Goal: Task Accomplishment & Management: Use online tool/utility

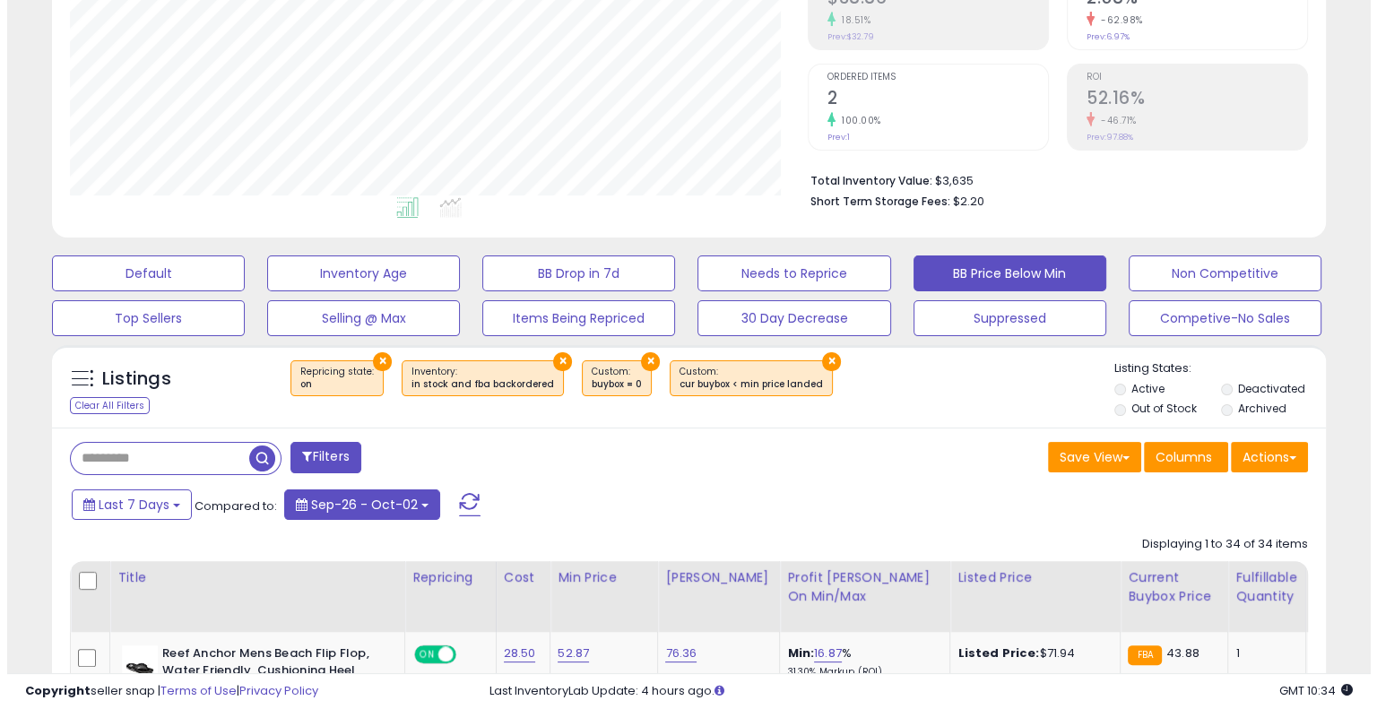
scroll to position [86, 0]
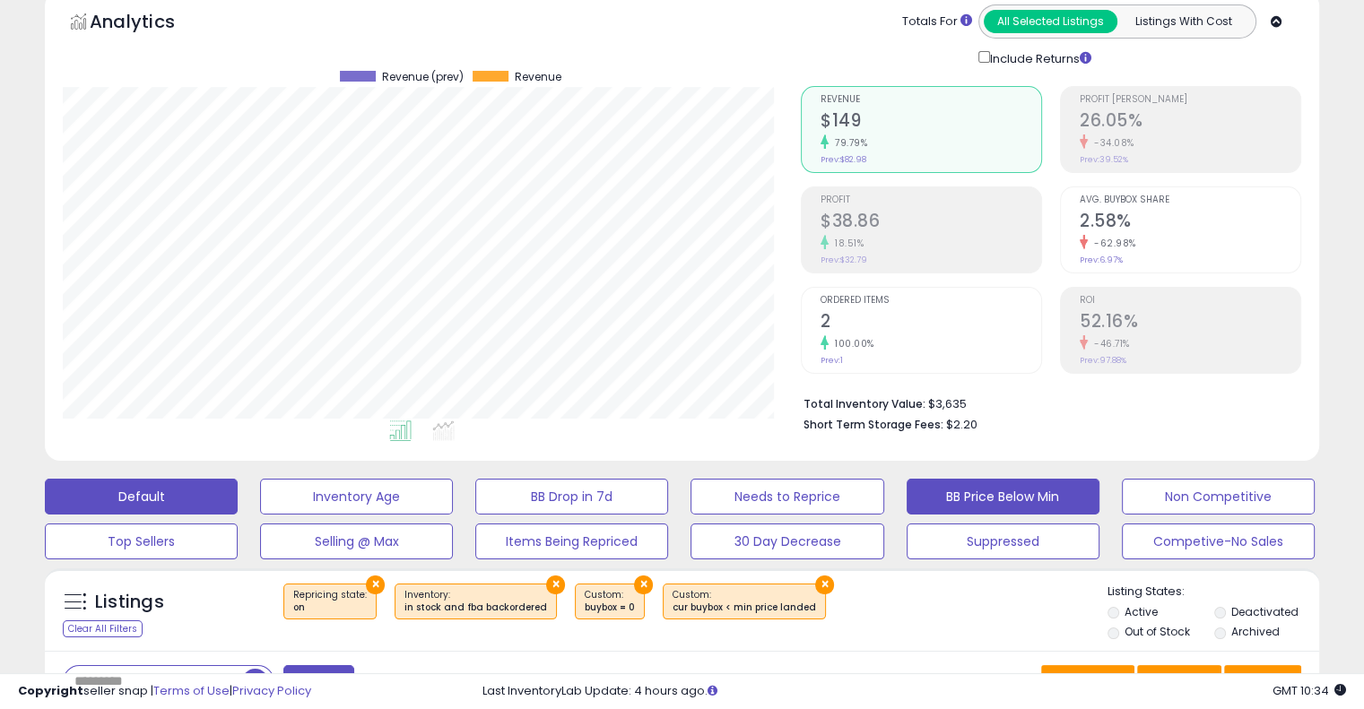
click at [137, 494] on button "Default" at bounding box center [141, 497] width 193 height 36
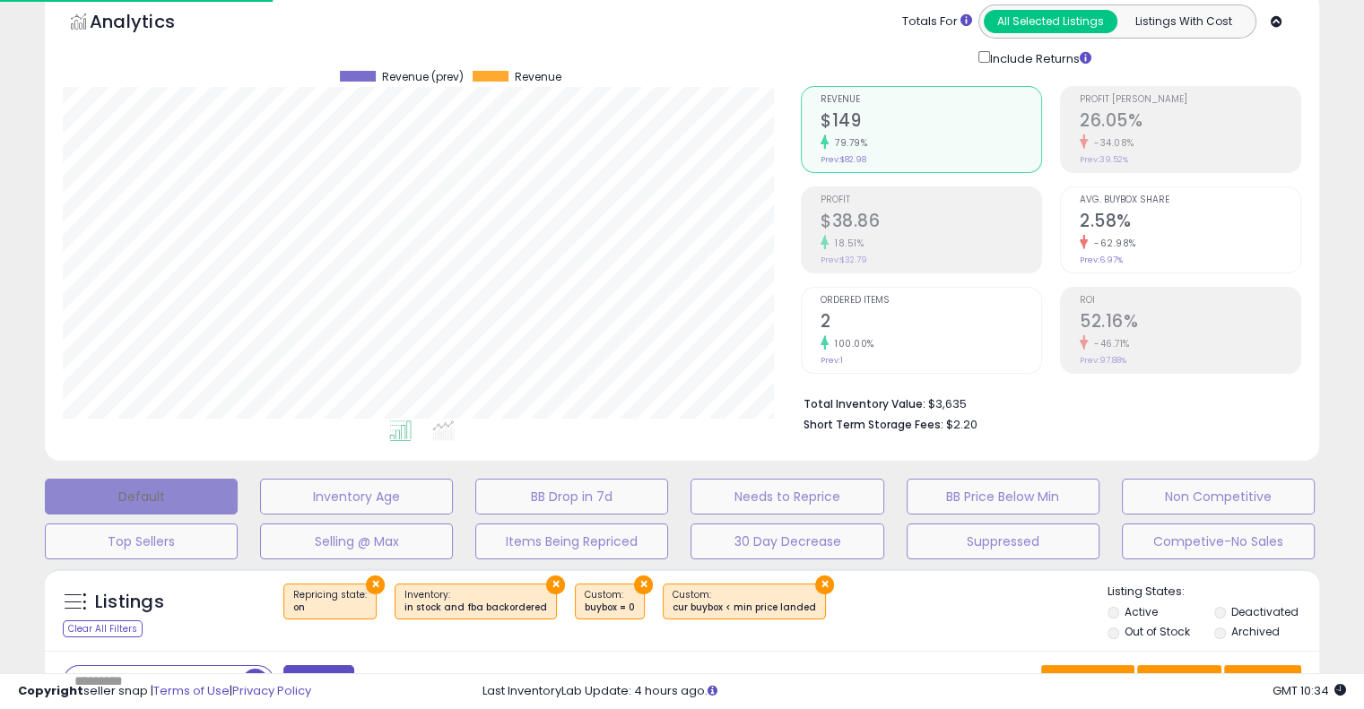
scroll to position [367, 746]
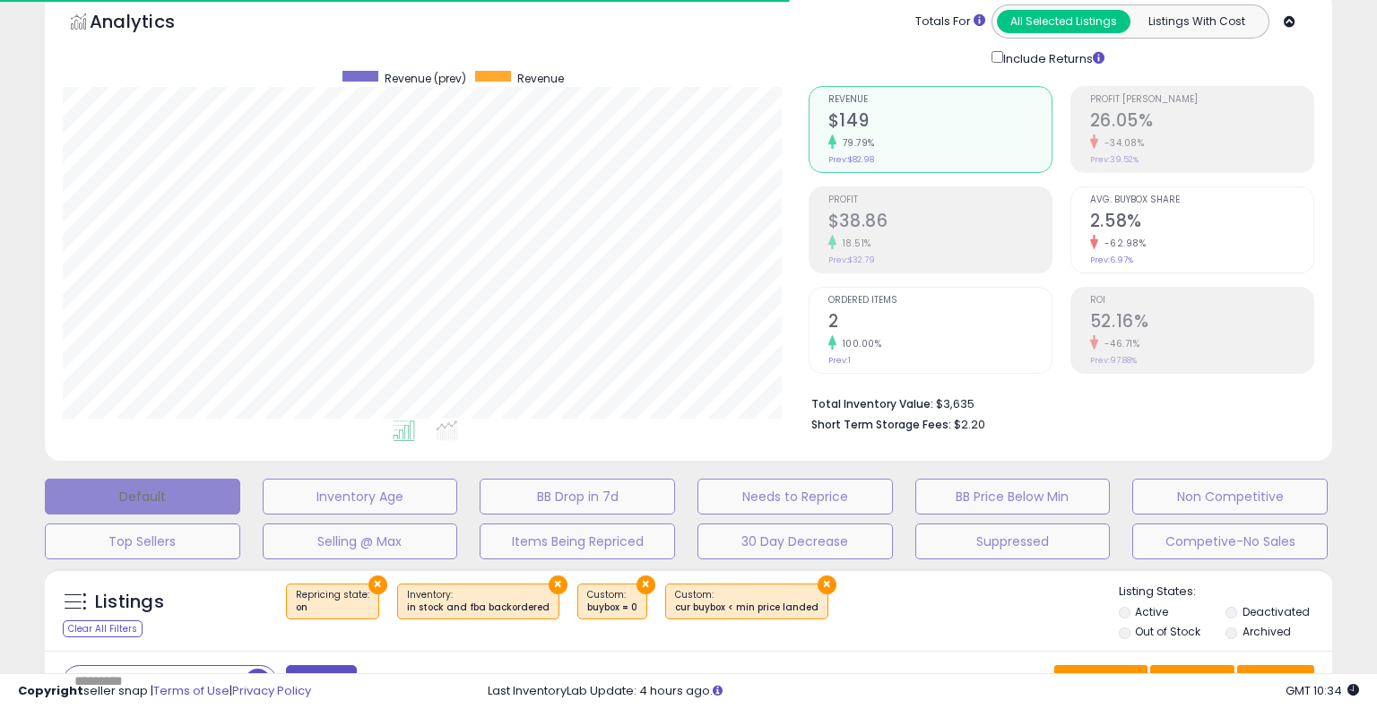
select select "**"
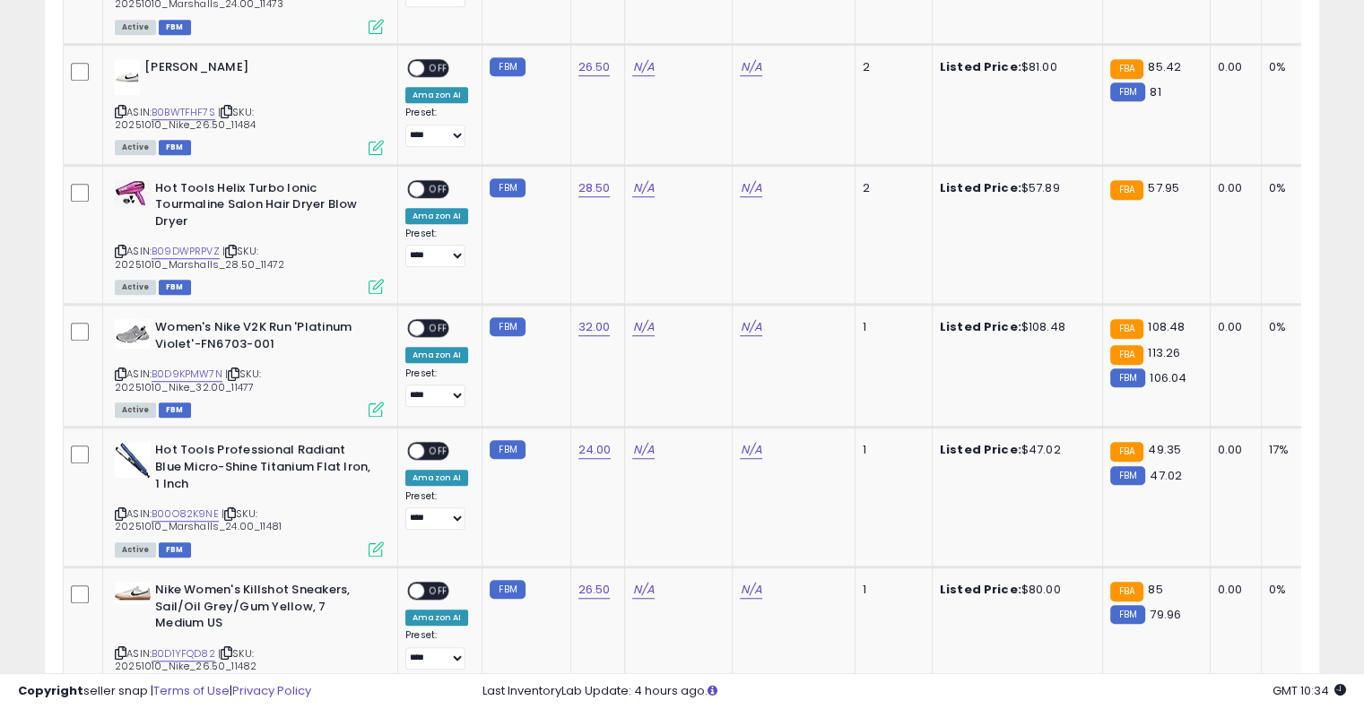
scroll to position [803, 0]
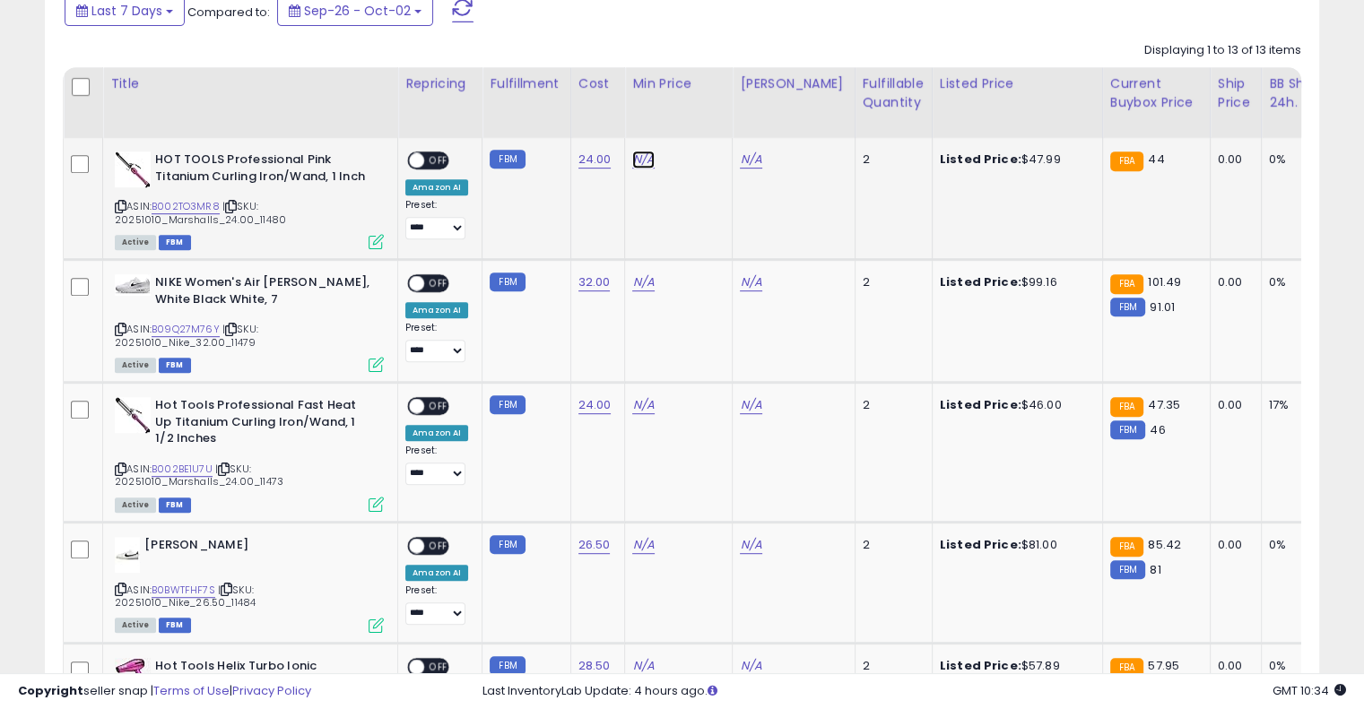
click at [637, 156] on link "N/A" at bounding box center [643, 160] width 22 height 18
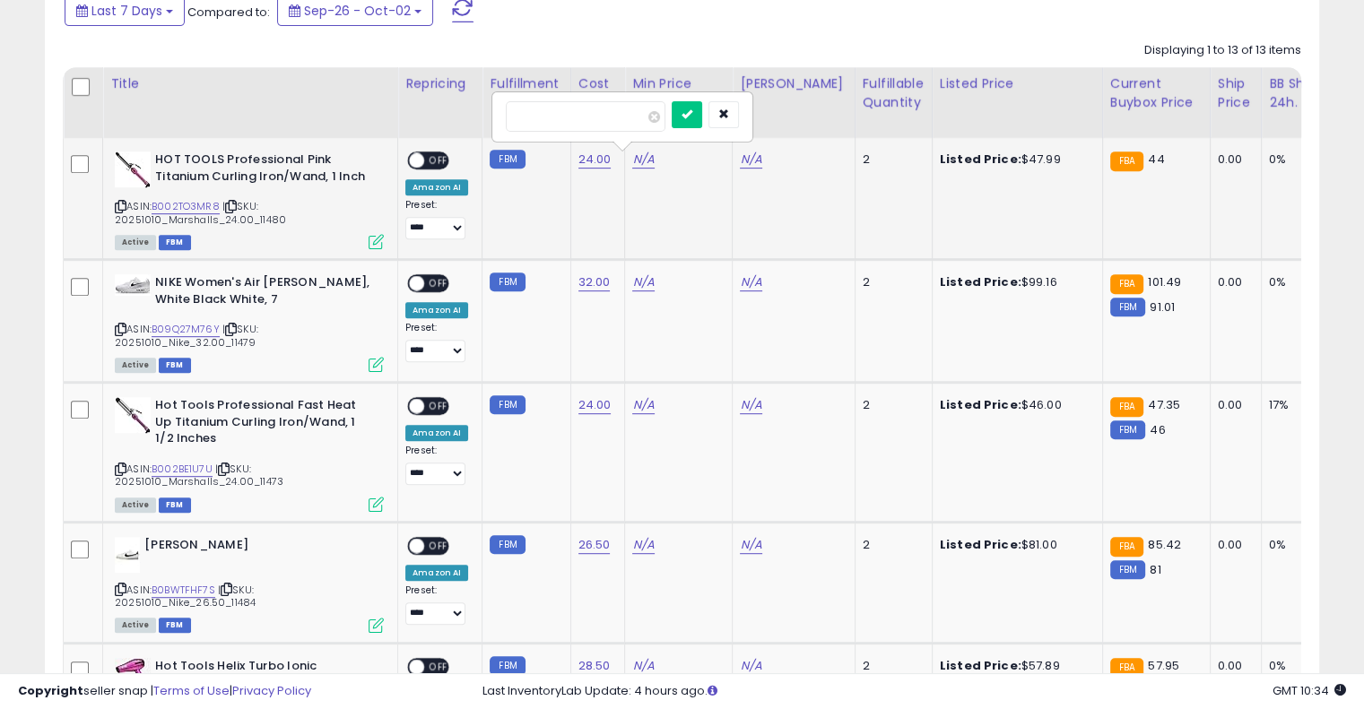
type input "**"
click button "submit" at bounding box center [687, 114] width 30 height 27
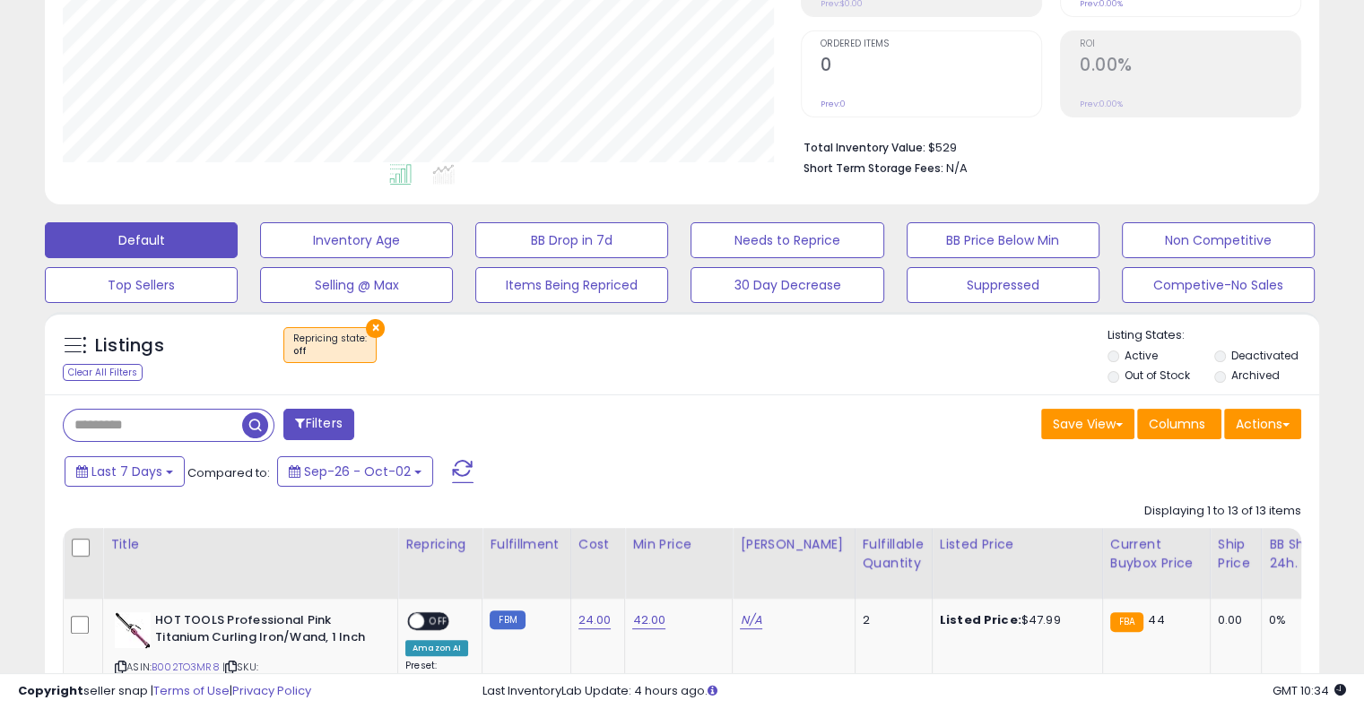
scroll to position [478, 0]
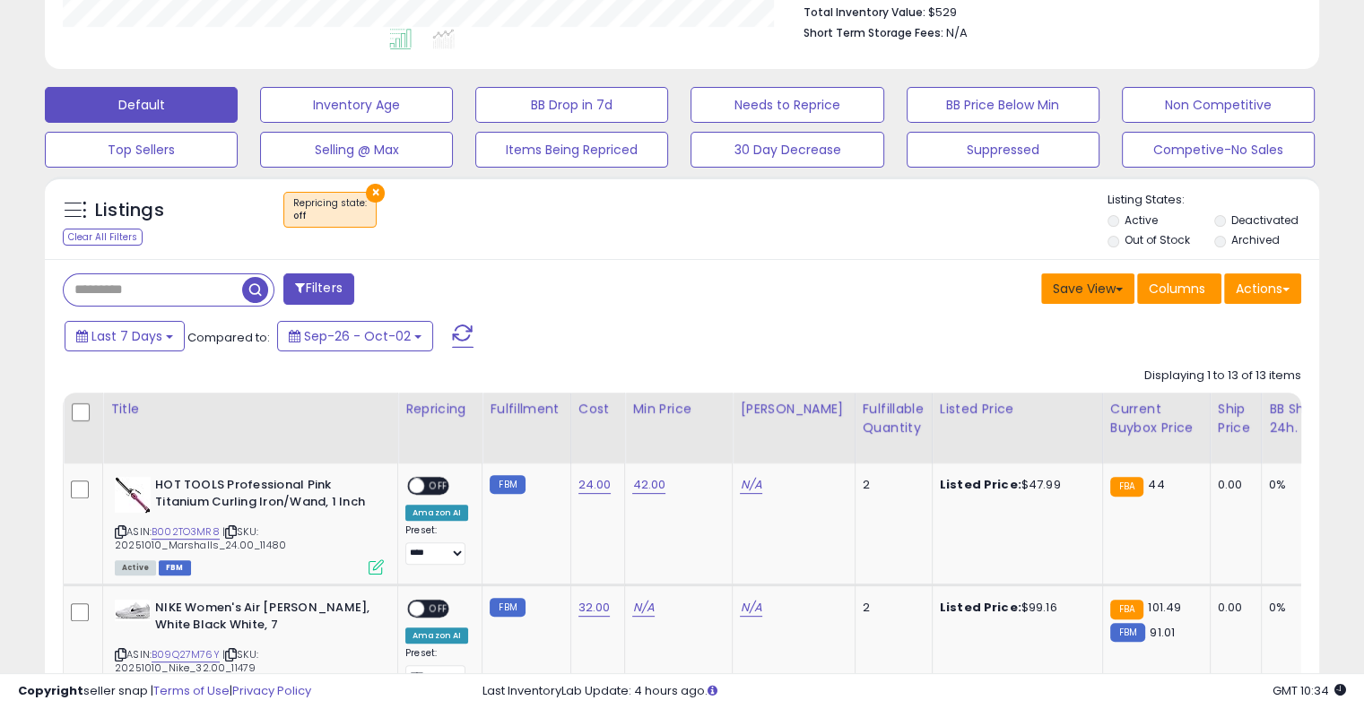
click at [1108, 287] on button "Save View" at bounding box center [1087, 288] width 93 height 30
click at [1280, 285] on button "Actions" at bounding box center [1262, 288] width 77 height 30
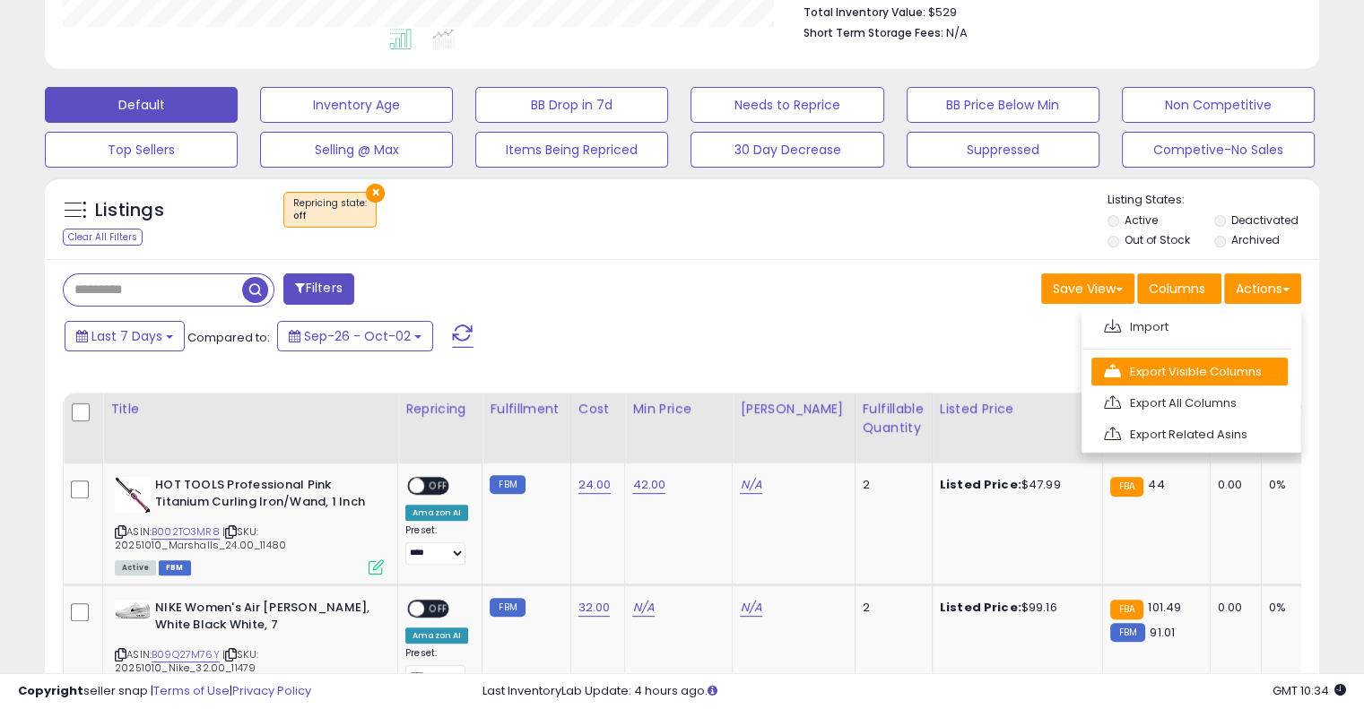
click at [1200, 370] on link "Export Visible Columns" at bounding box center [1189, 372] width 196 height 28
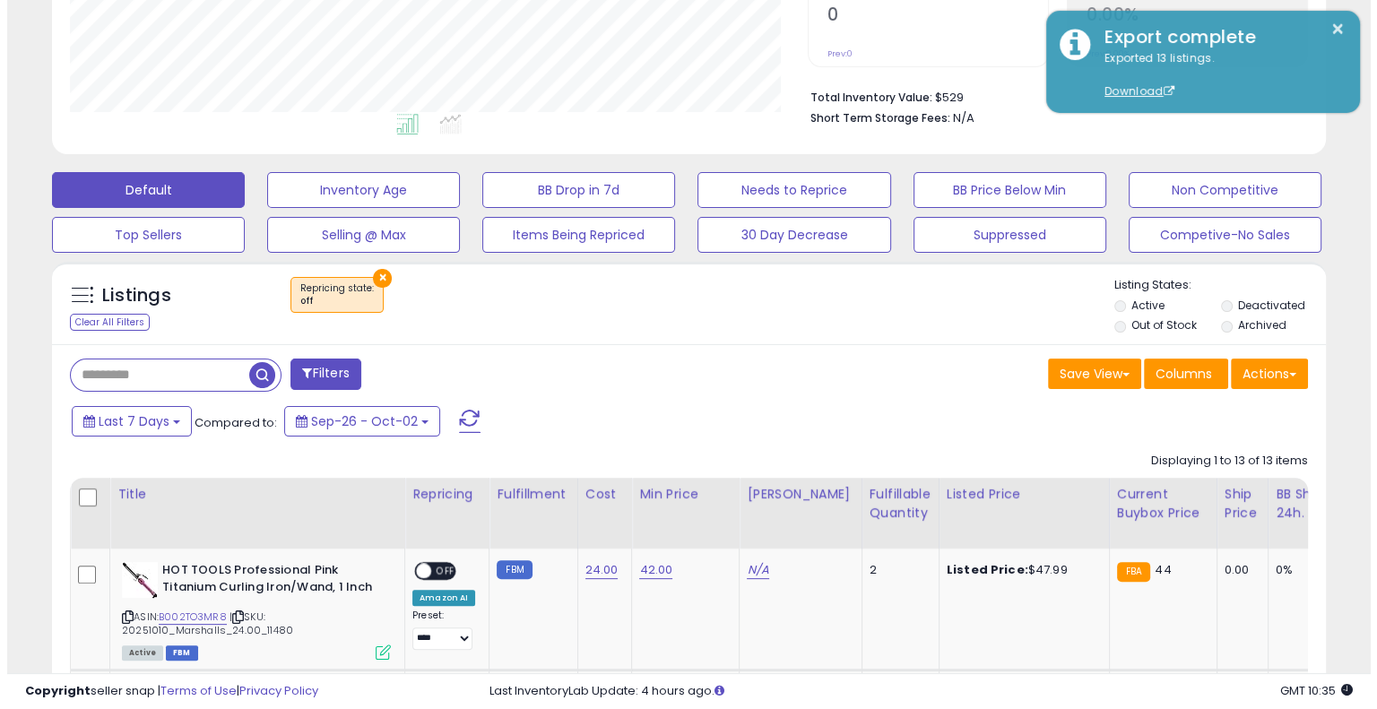
scroll to position [359, 0]
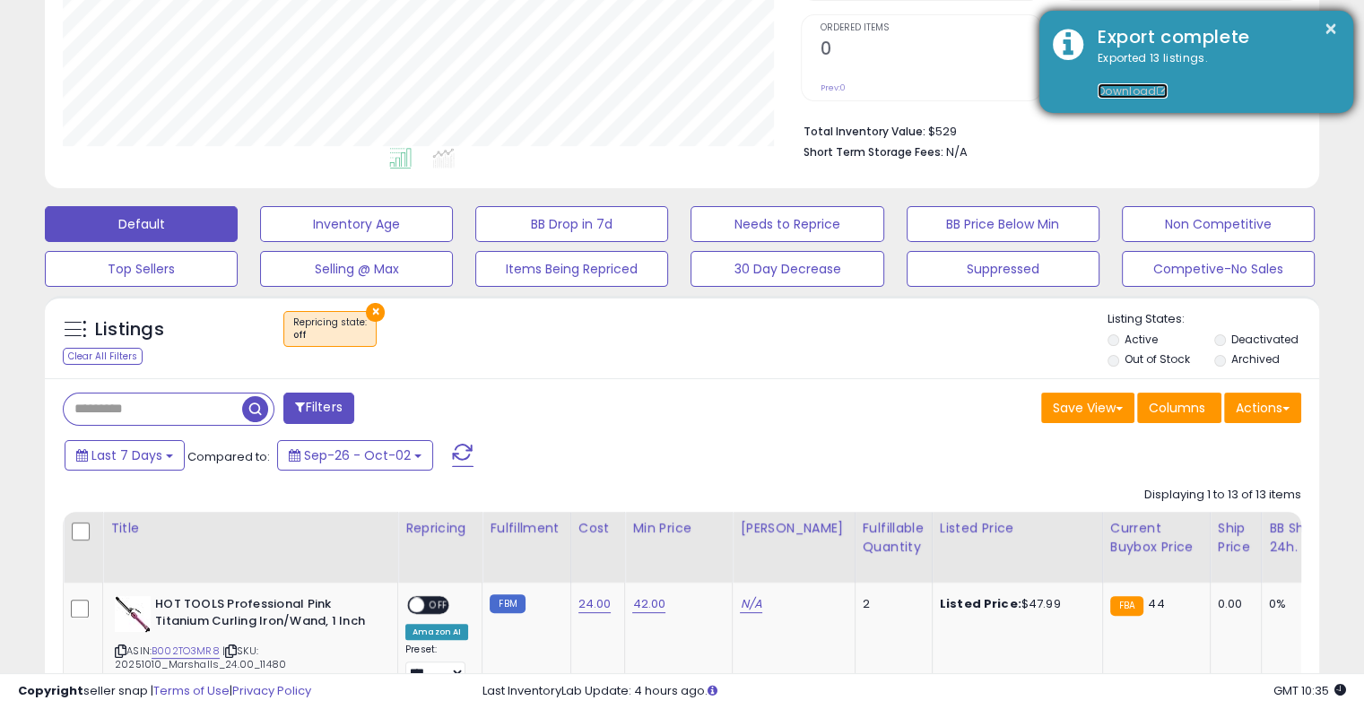
click at [1141, 85] on link "Download" at bounding box center [1132, 90] width 70 height 15
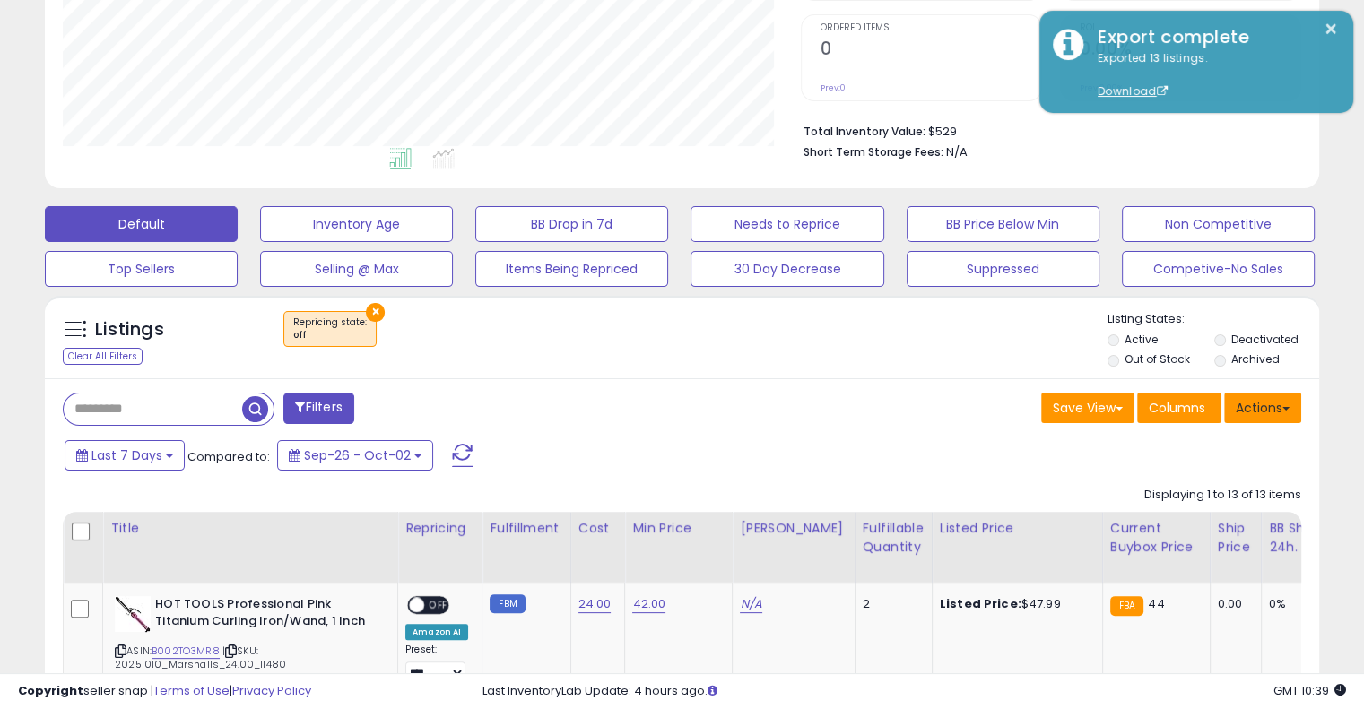
click at [1284, 403] on button "Actions" at bounding box center [1262, 408] width 77 height 30
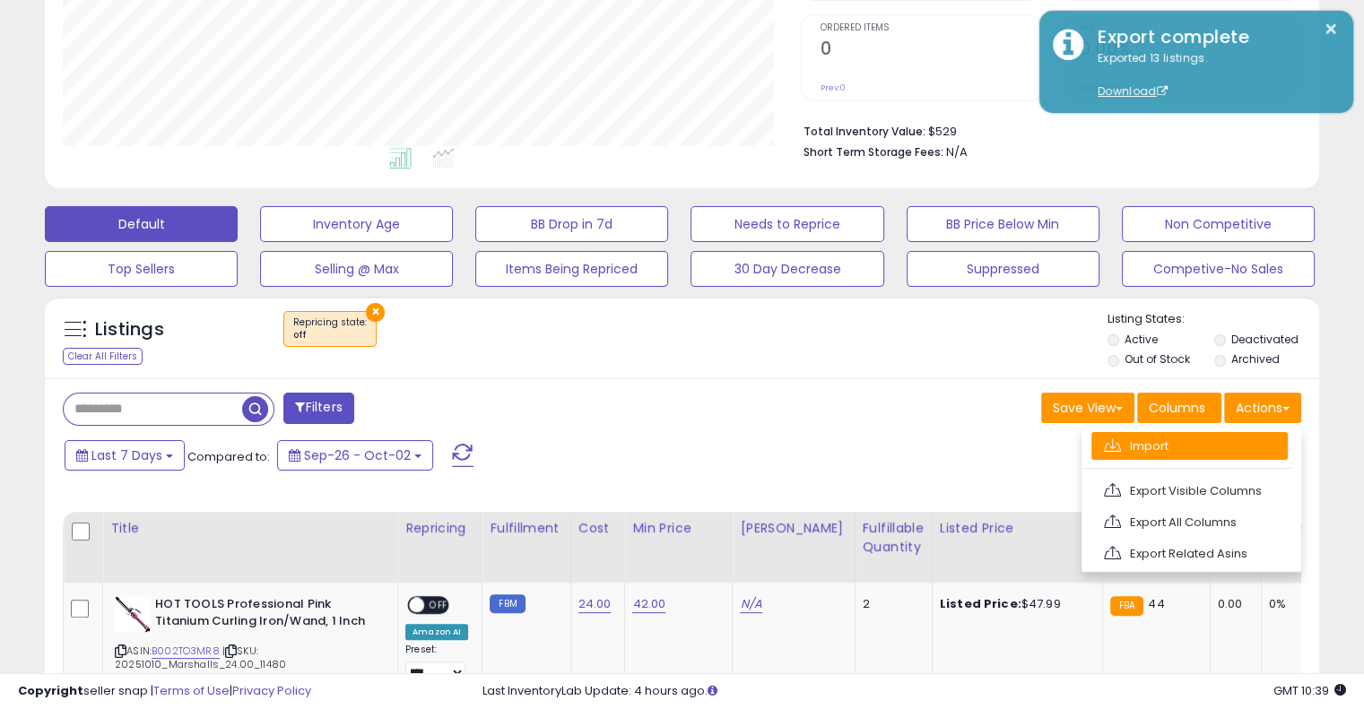
click at [1186, 447] on link "Import" at bounding box center [1189, 446] width 196 height 28
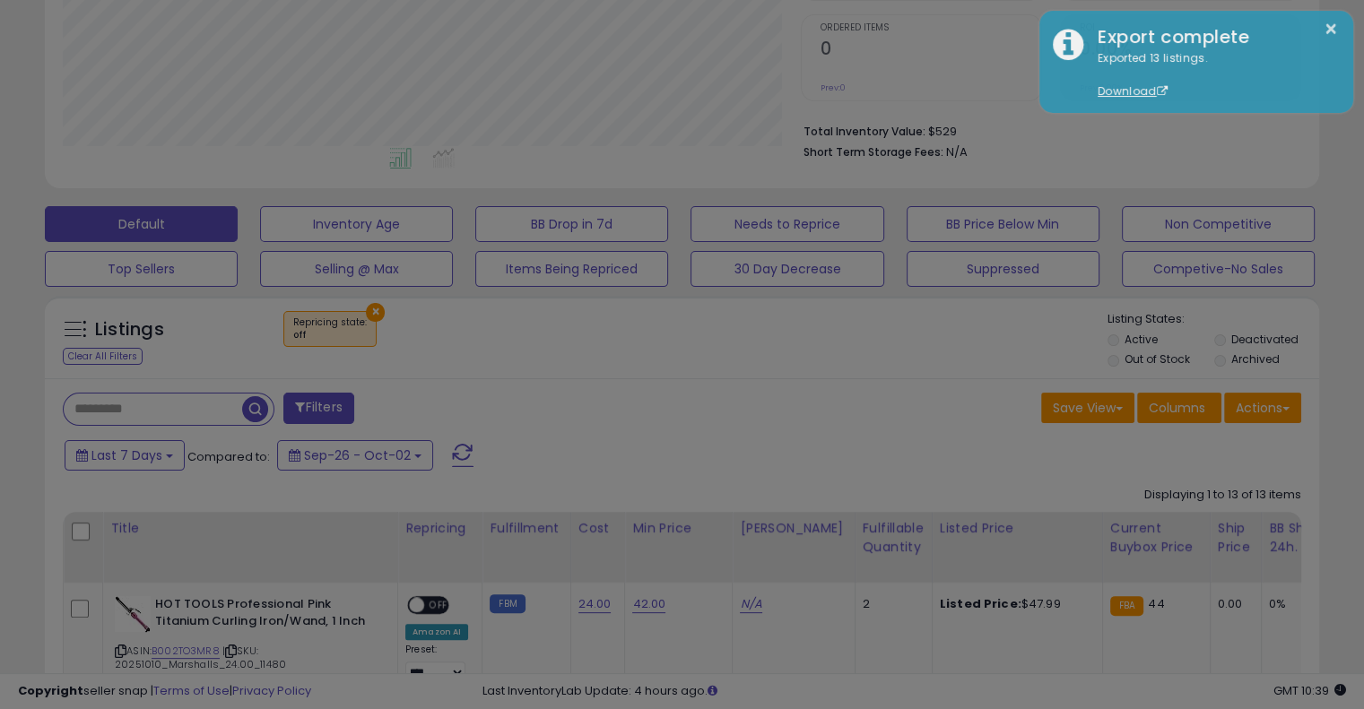
scroll to position [367, 746]
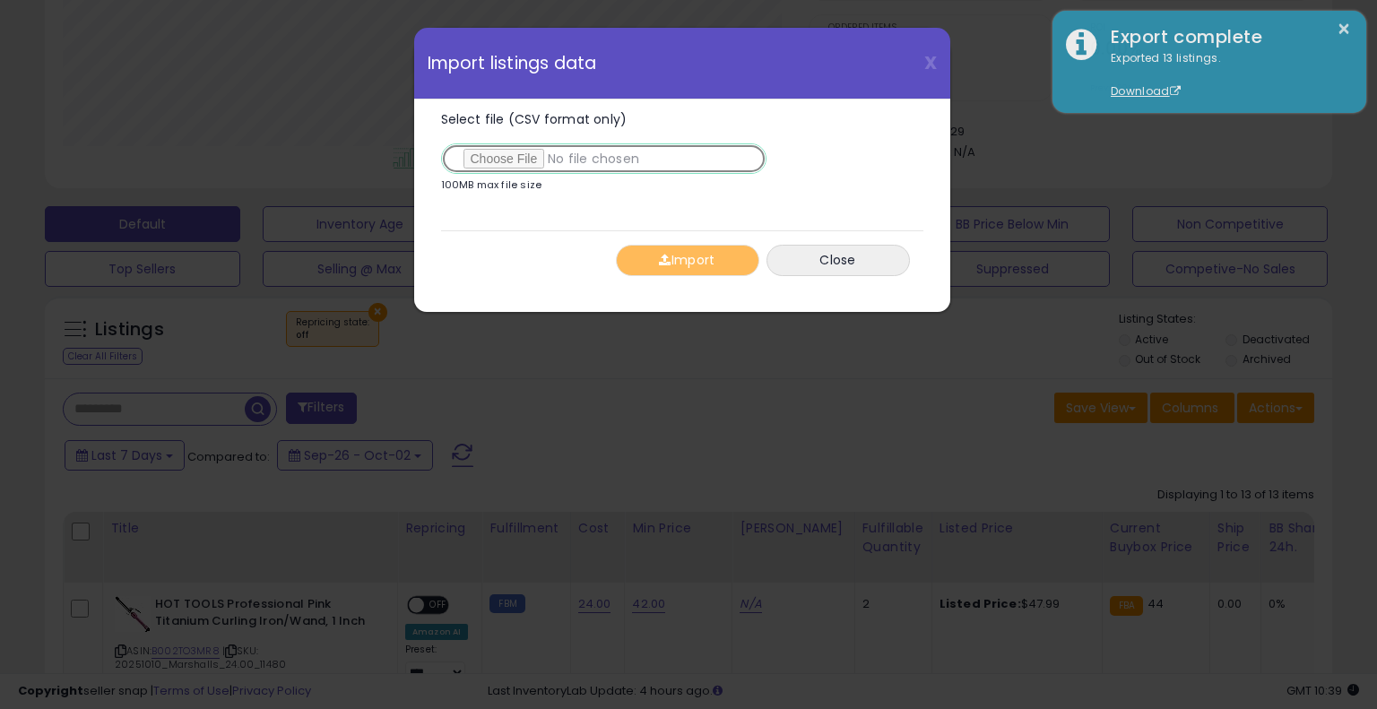
click at [509, 157] on input "Select file (CSV format only)" at bounding box center [603, 158] width 325 height 30
type input "**********"
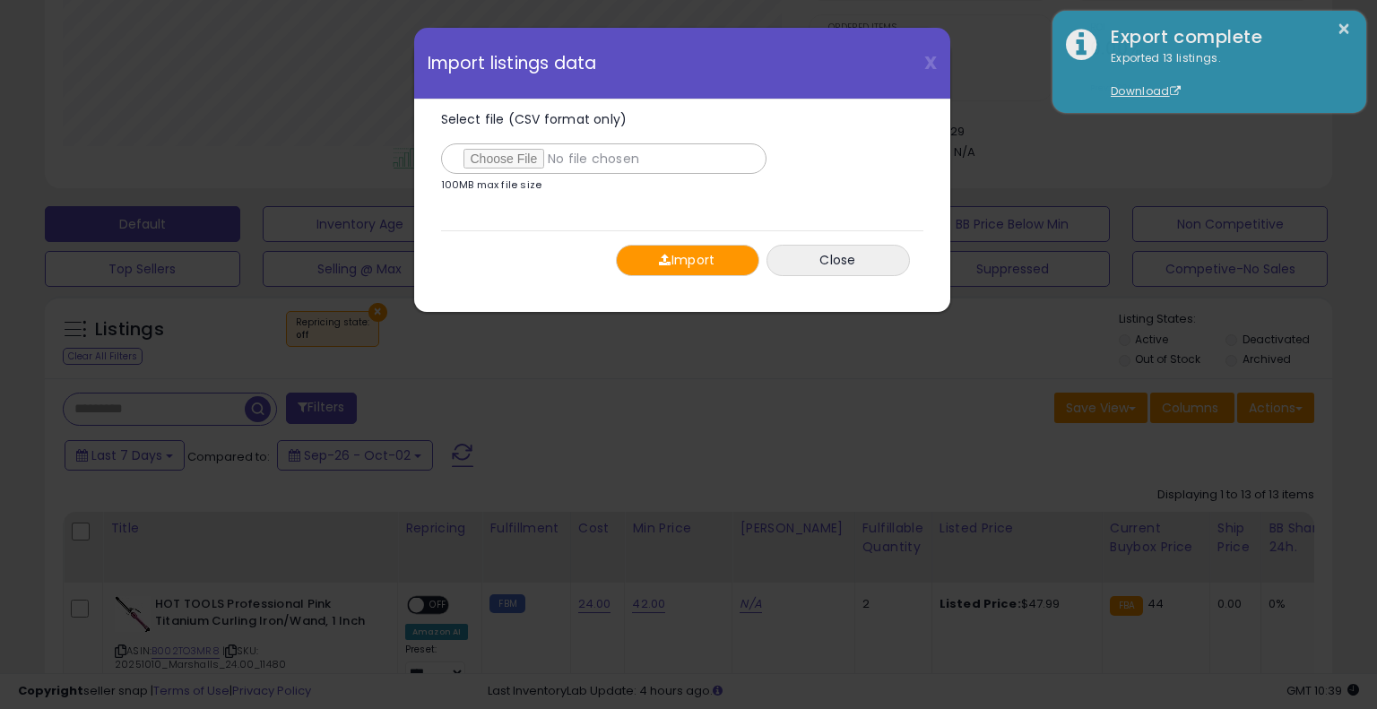
click at [703, 257] on button "Import" at bounding box center [687, 260] width 143 height 31
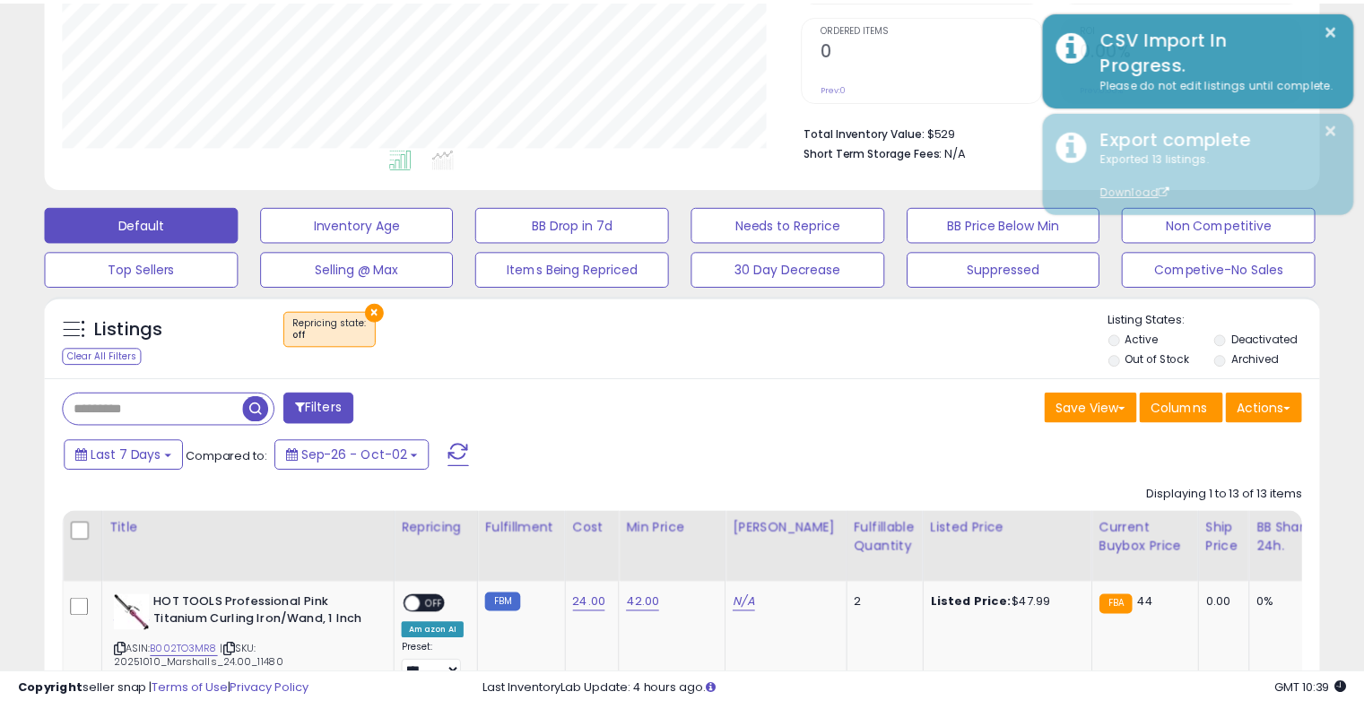
scroll to position [896266, 895896]
